Goal: Information Seeking & Learning: Learn about a topic

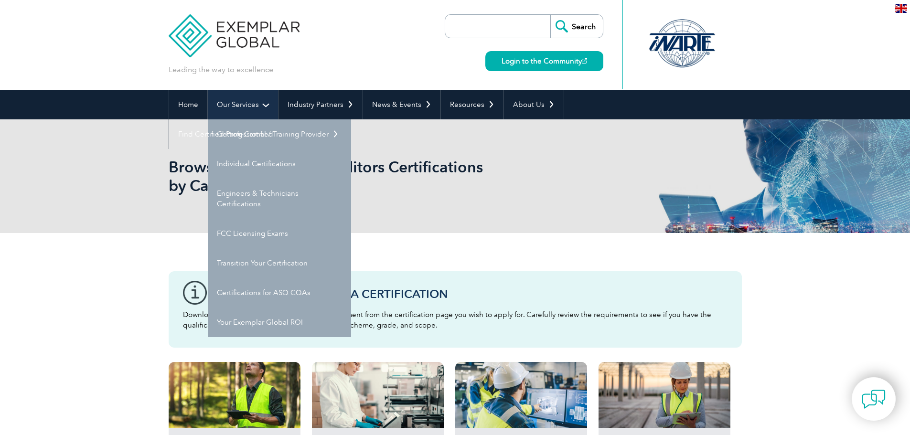
click at [249, 106] on link "Our Services" at bounding box center [243, 105] width 70 height 30
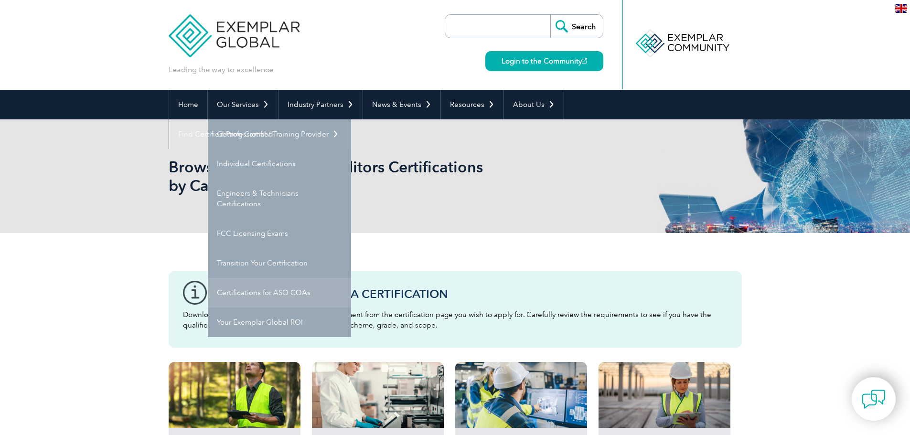
click at [275, 288] on link "Certifications for ASQ CQAs" at bounding box center [279, 293] width 143 height 30
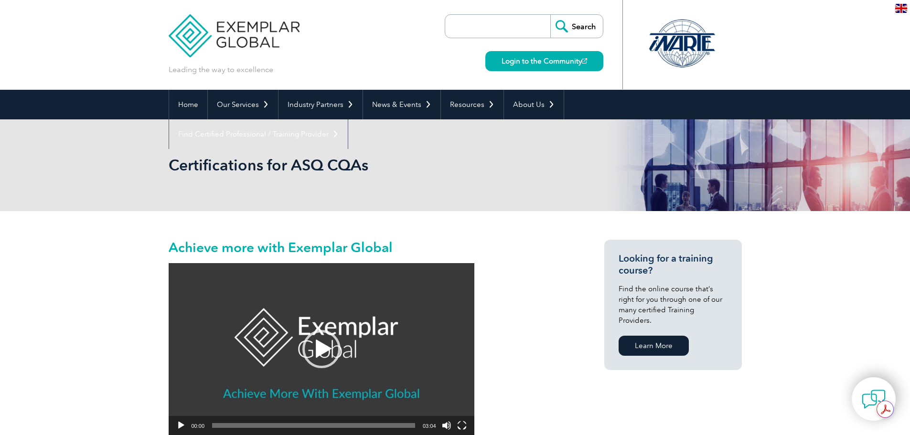
scroll to position [54, 0]
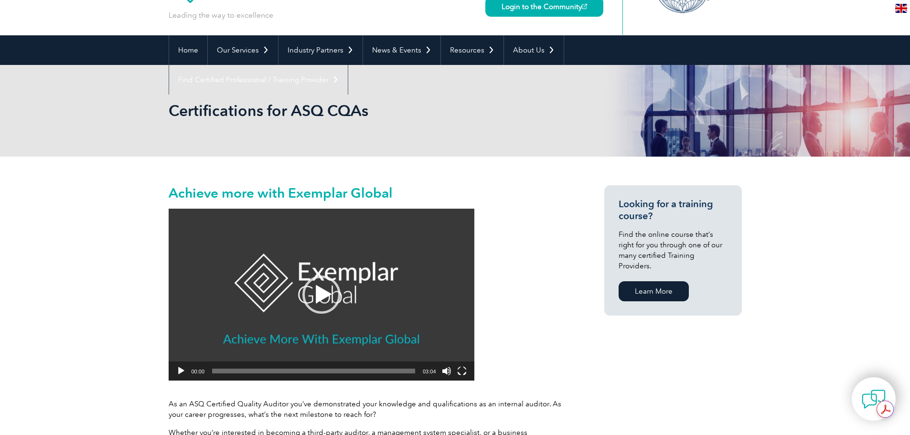
click at [182, 369] on button "Play" at bounding box center [181, 371] width 10 height 10
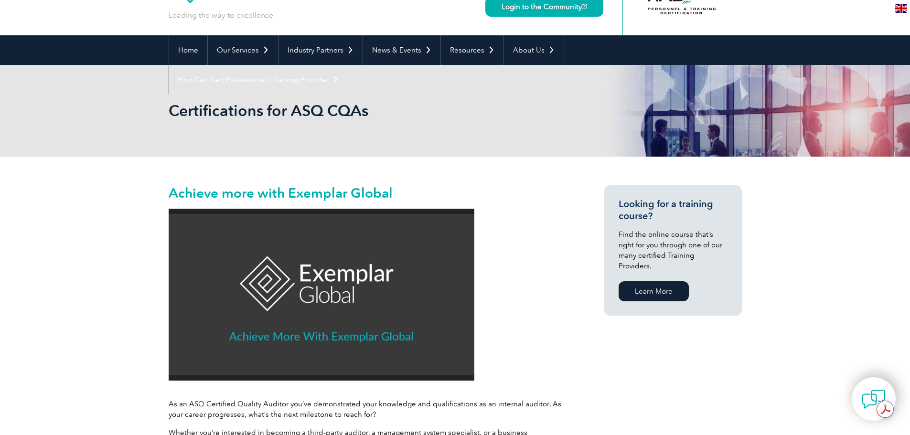
click at [388, 354] on video "https://exemplarglobal.org/wp-content/uploads/2021/12/Video7-CQA-final.mp4" at bounding box center [322, 295] width 306 height 172
click at [446, 368] on button "Mute" at bounding box center [447, 371] width 10 height 10
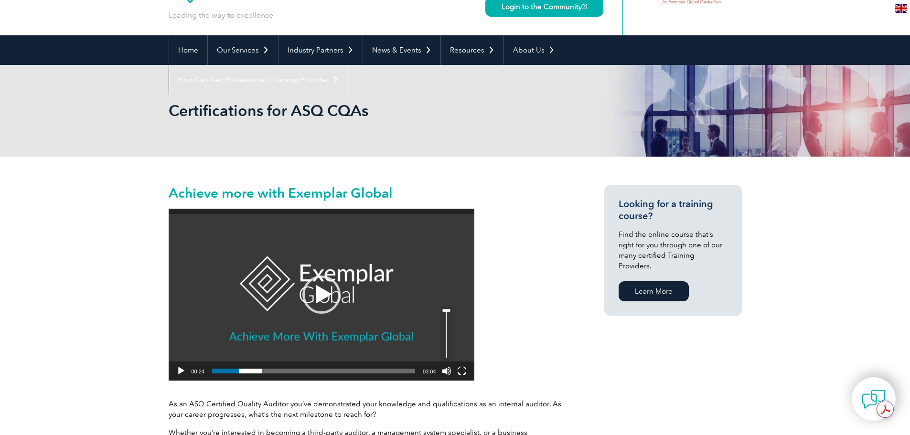
drag, startPoint x: 446, startPoint y: 354, endPoint x: 449, endPoint y: 311, distance: 44.0
click at [447, 311] on div "Volume Slider" at bounding box center [446, 335] width 1 height 48
click at [320, 292] on div "Play" at bounding box center [321, 295] width 38 height 38
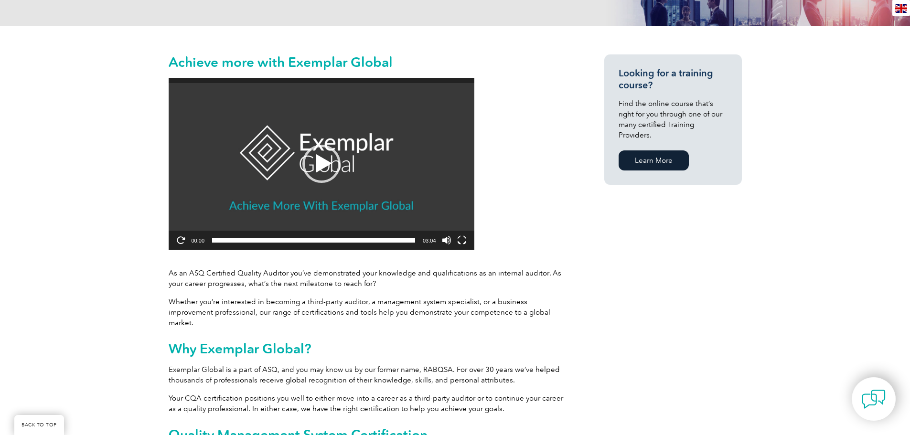
scroll to position [182, 0]
